Goal: Navigation & Orientation: Find specific page/section

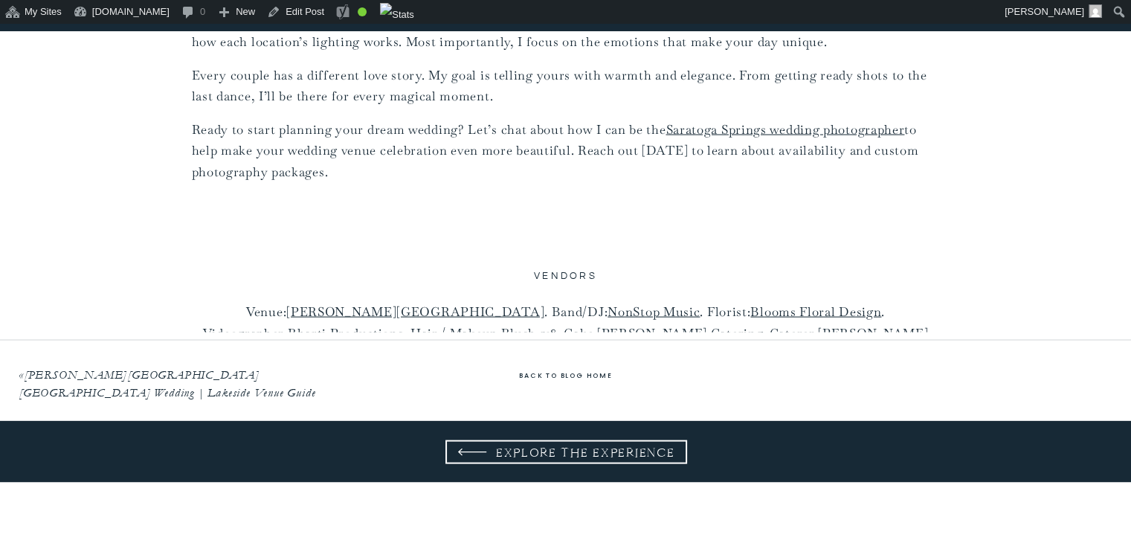
scroll to position [14297, 0]
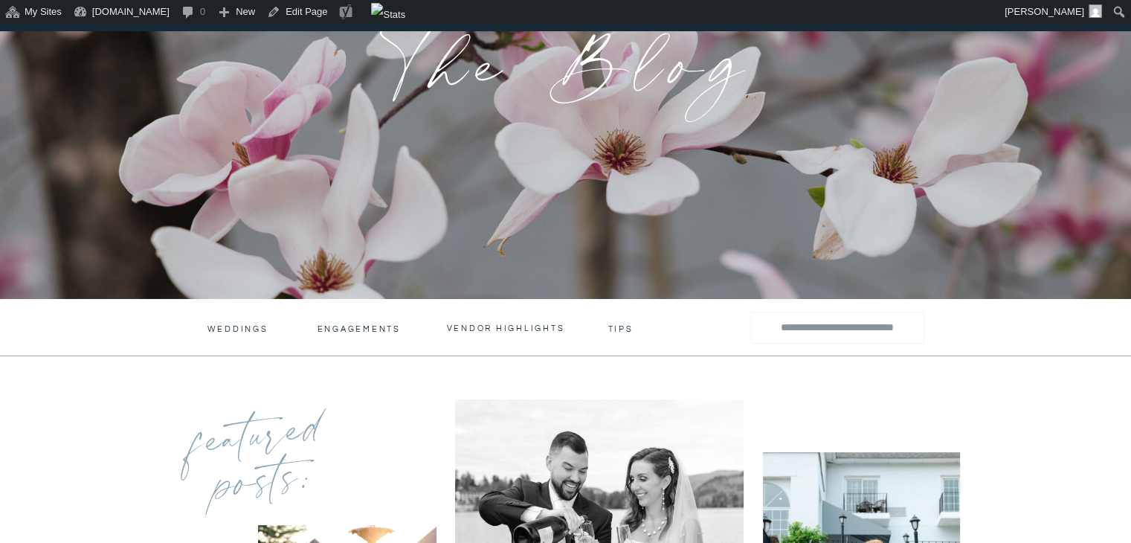
scroll to position [250, 0]
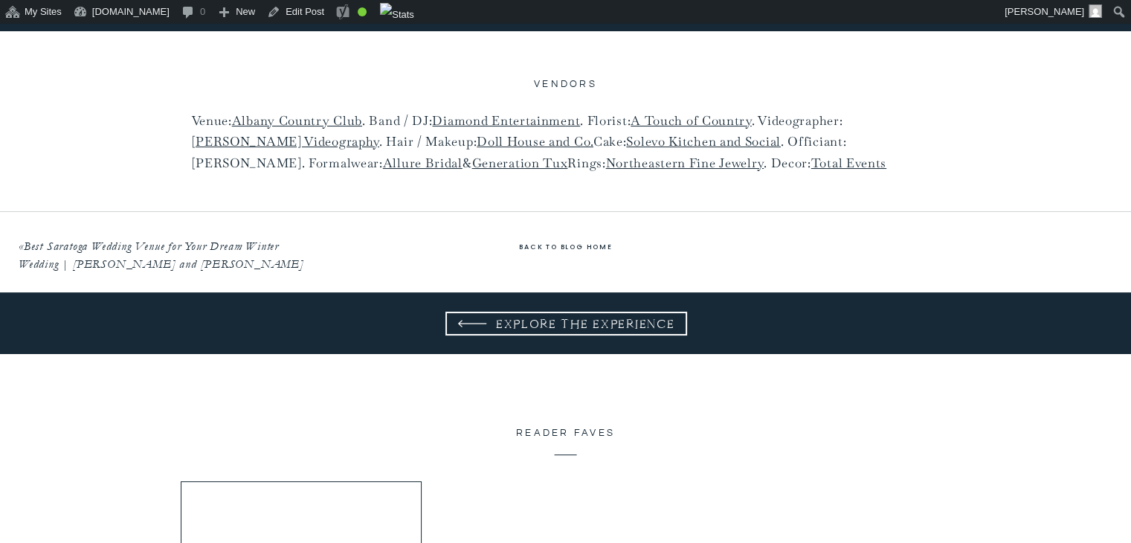
scroll to position [11520, 0]
